Goal: Task Accomplishment & Management: Manage account settings

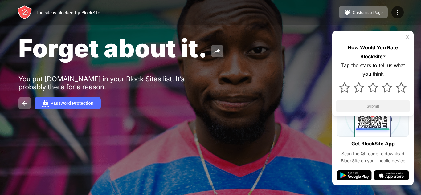
click at [258, 26] on div "Forget about it. You put youtube.com in your Block Sites list. It’s probably th…" at bounding box center [210, 71] width 421 height 143
